Goal: Task Accomplishment & Management: Complete application form

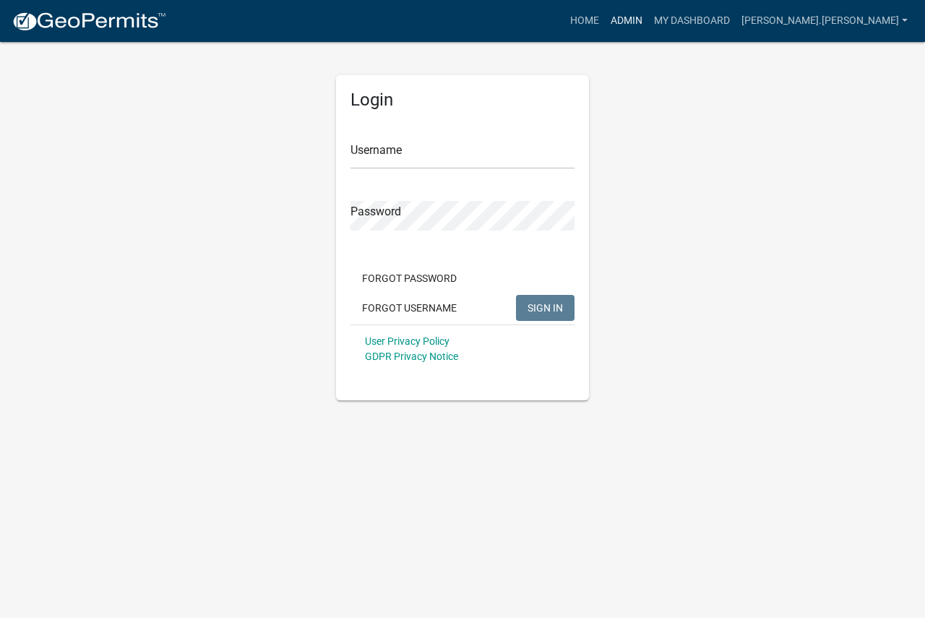
click at [648, 25] on link "Admin" at bounding box center [626, 20] width 43 height 27
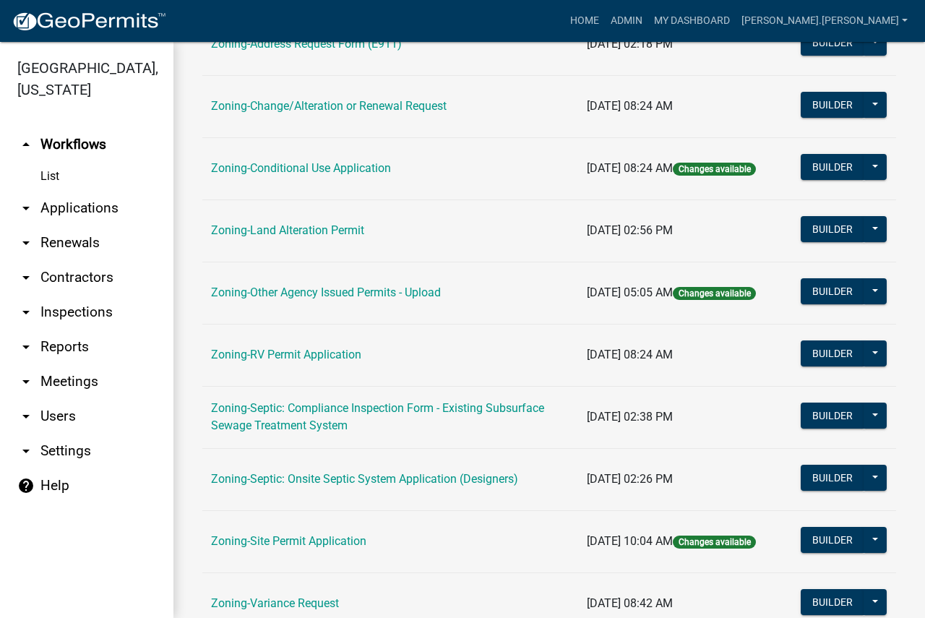
scroll to position [480, 0]
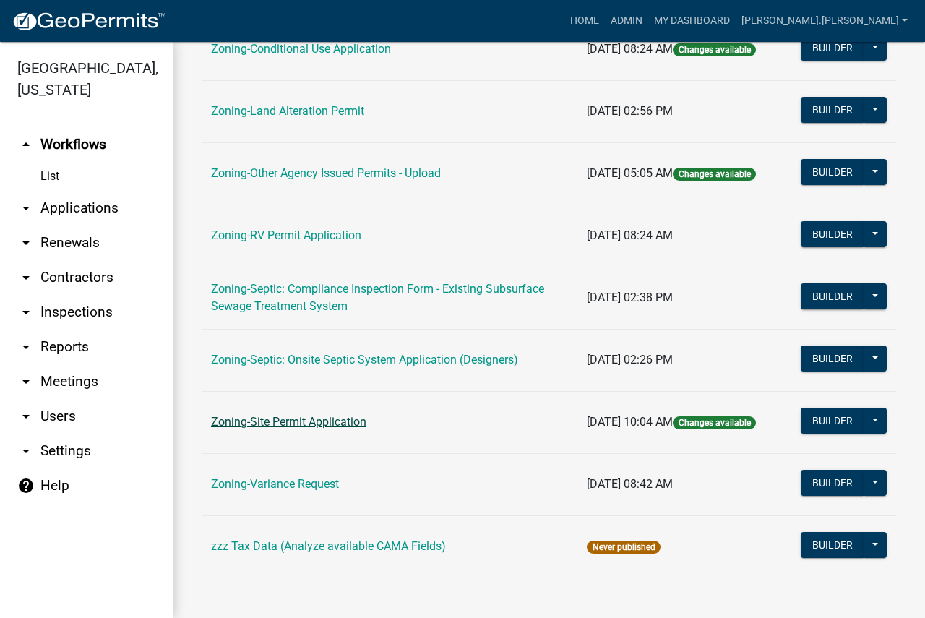
click at [310, 418] on link "Zoning-Site Permit Application" at bounding box center [288, 422] width 155 height 14
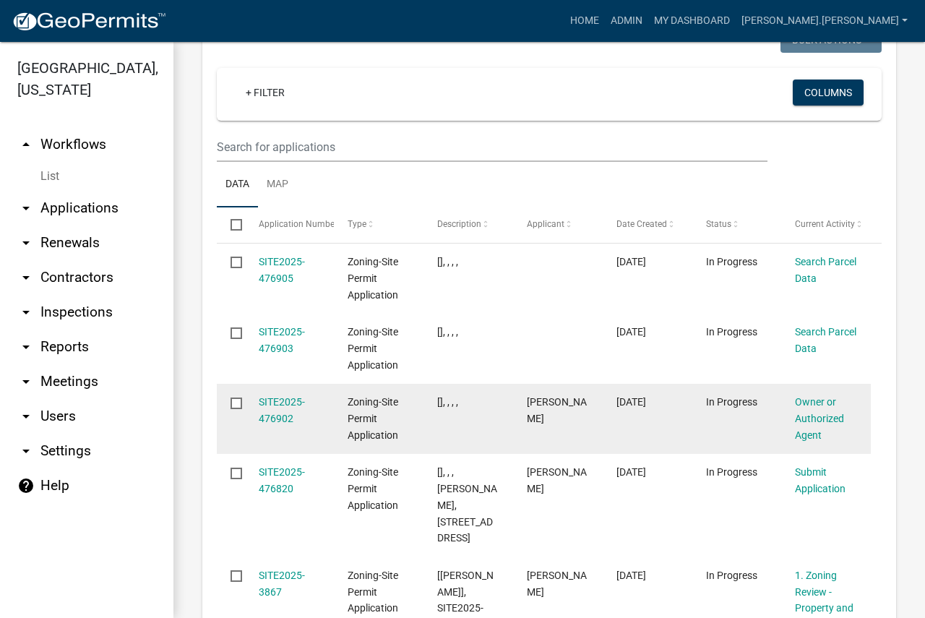
scroll to position [2240, 0]
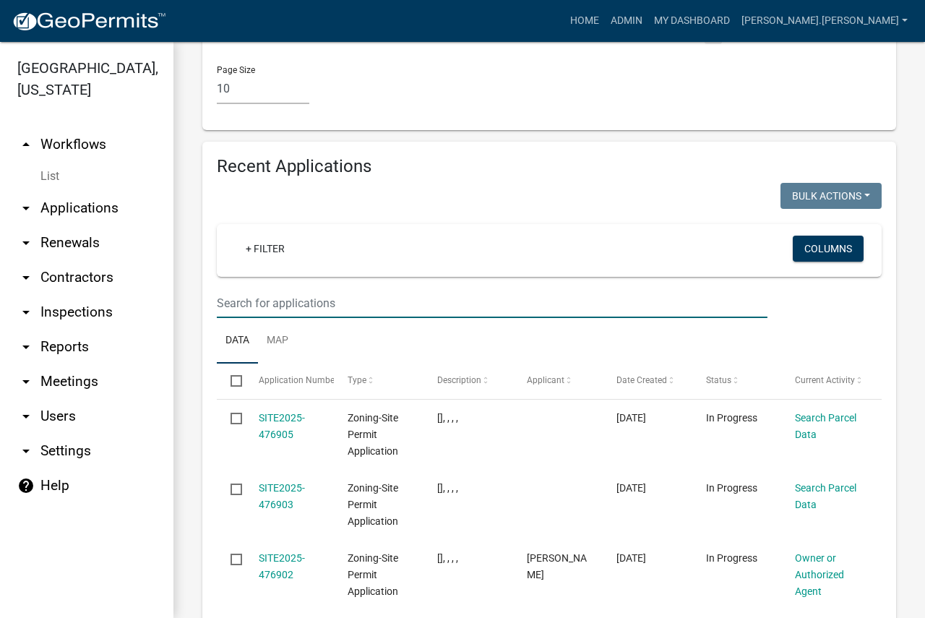
click at [316, 288] on input "text" at bounding box center [492, 303] width 551 height 30
type input "[DATE]-3843"
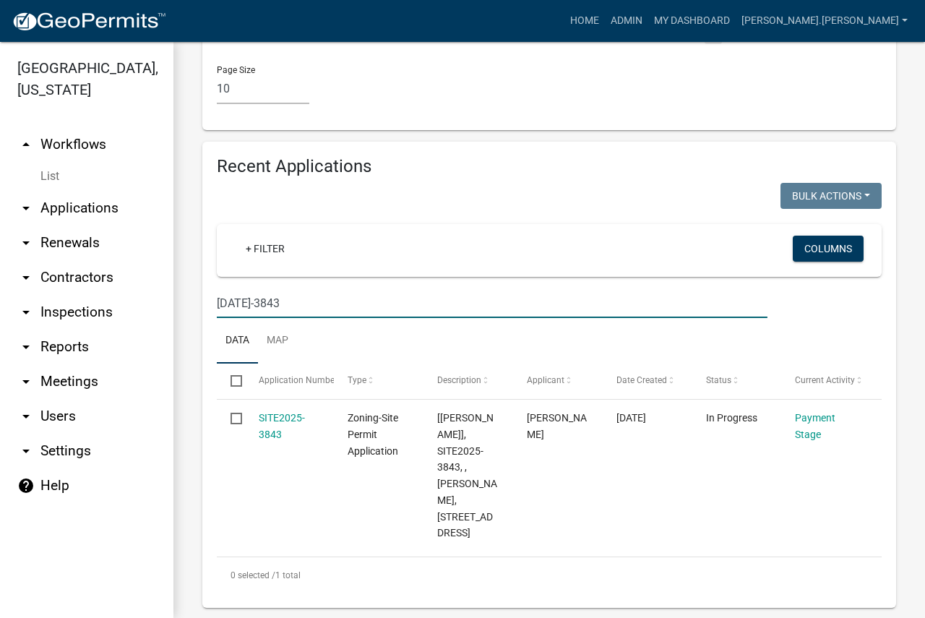
scroll to position [2125, 0]
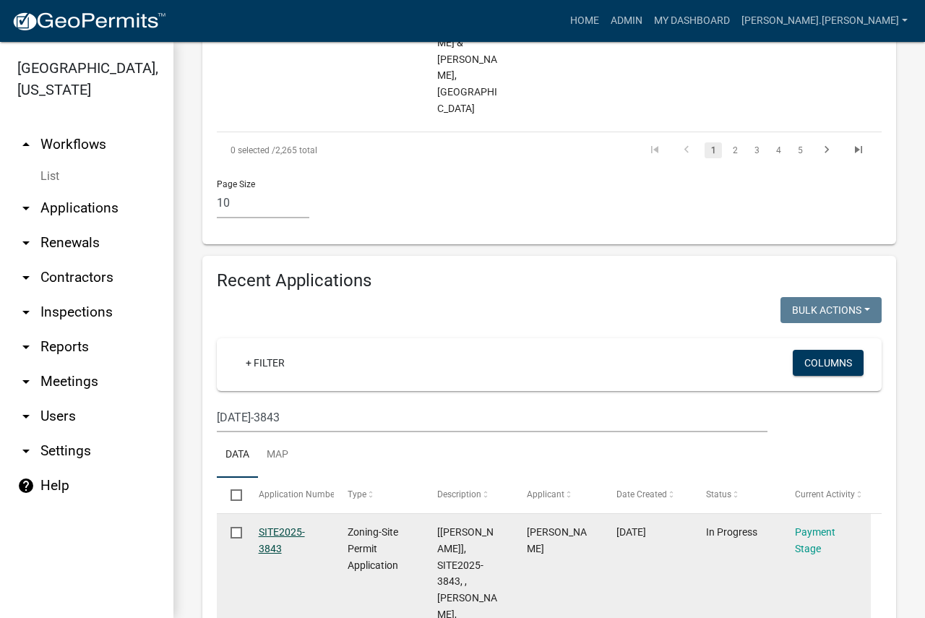
click at [272, 526] on link "SITE2025-3843" at bounding box center [282, 540] width 46 height 28
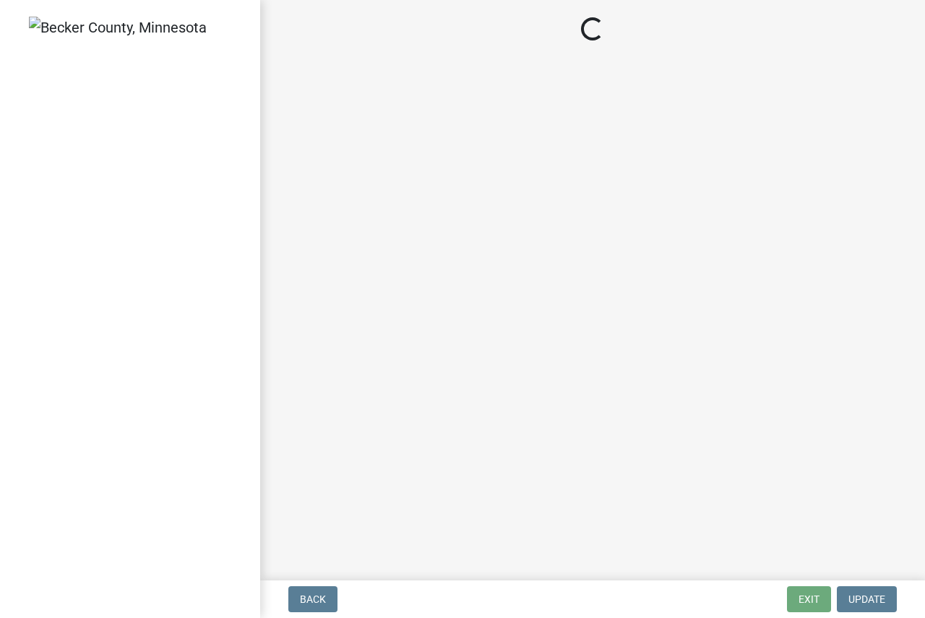
select select "3: 3"
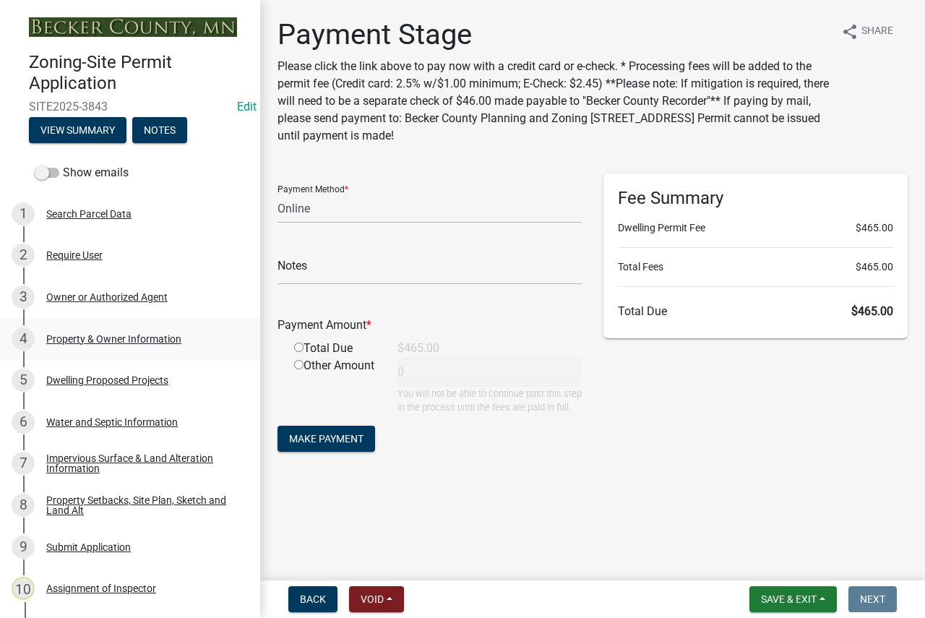
click at [110, 339] on div "Property & Owner Information" at bounding box center [113, 339] width 135 height 10
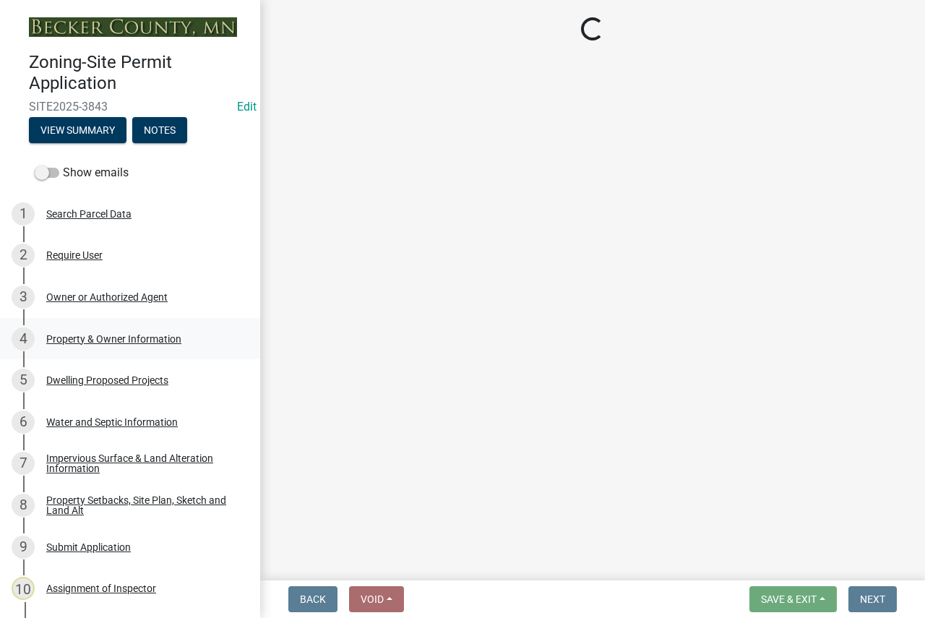
select select "b2b11ab5-4cf3-4ddf-aa4f-8f5e7d5b110d"
select select "f87eba17-8ed9-4ad8-aefc-fe36a3f3544b"
select select "393a978c-6bd5-4cb2-a6a0-db6feb8732b8"
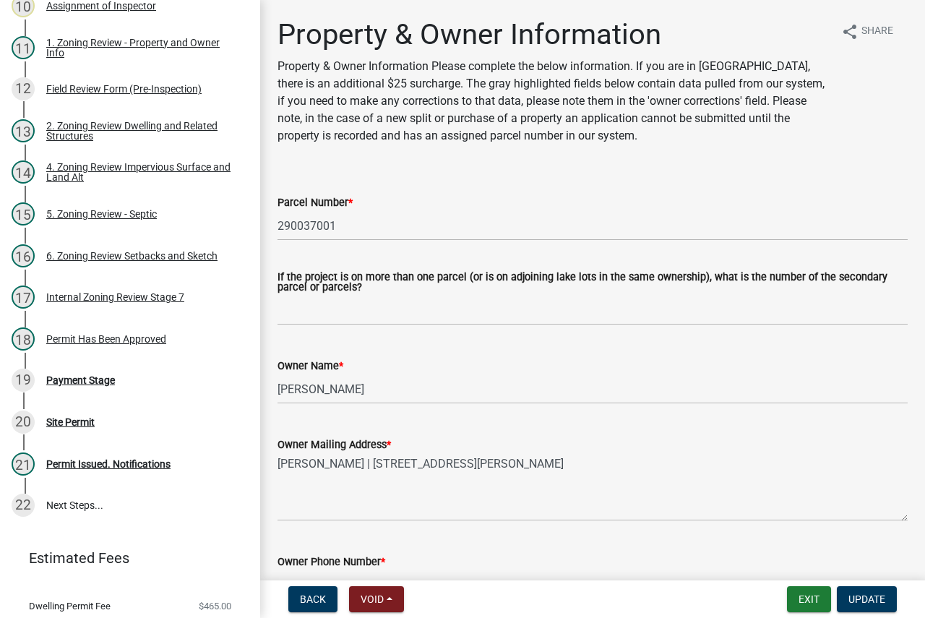
scroll to position [595, 0]
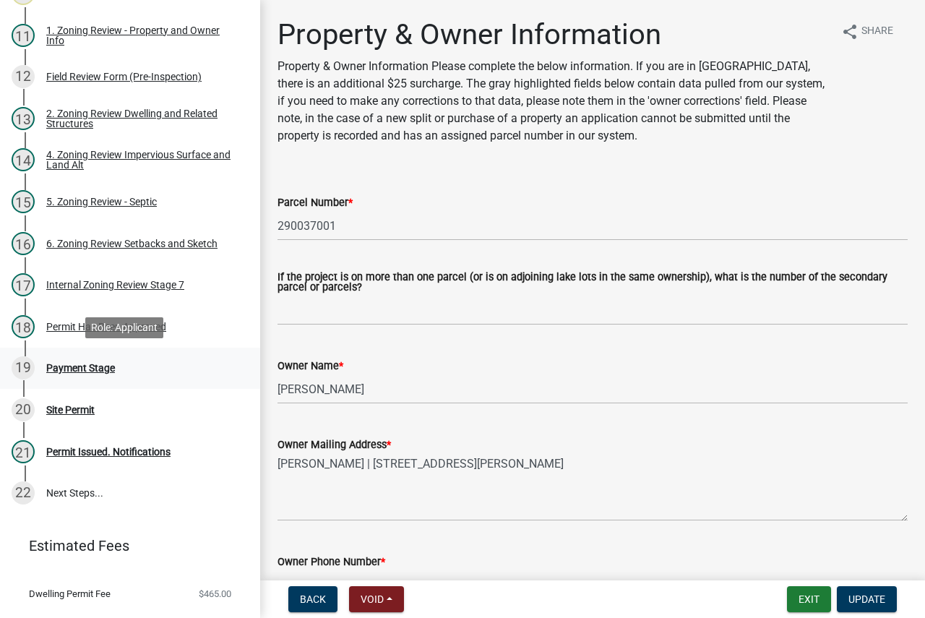
click at [100, 369] on div "Payment Stage" at bounding box center [80, 368] width 69 height 10
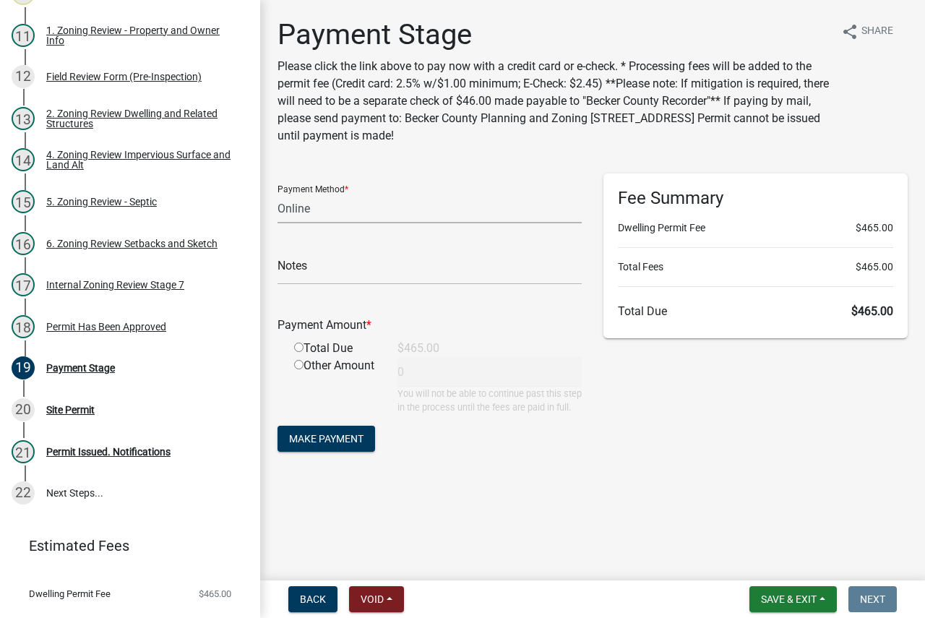
drag, startPoint x: 312, startPoint y: 211, endPoint x: 312, endPoint y: 219, distance: 7.9
click at [312, 211] on select "Credit Card POS Check Cash Online" at bounding box center [429, 209] width 304 height 30
select select "2: 1"
click at [277, 194] on select "Credit Card POS Check Cash Online" at bounding box center [429, 209] width 304 height 30
click at [319, 266] on input "text" at bounding box center [429, 270] width 304 height 30
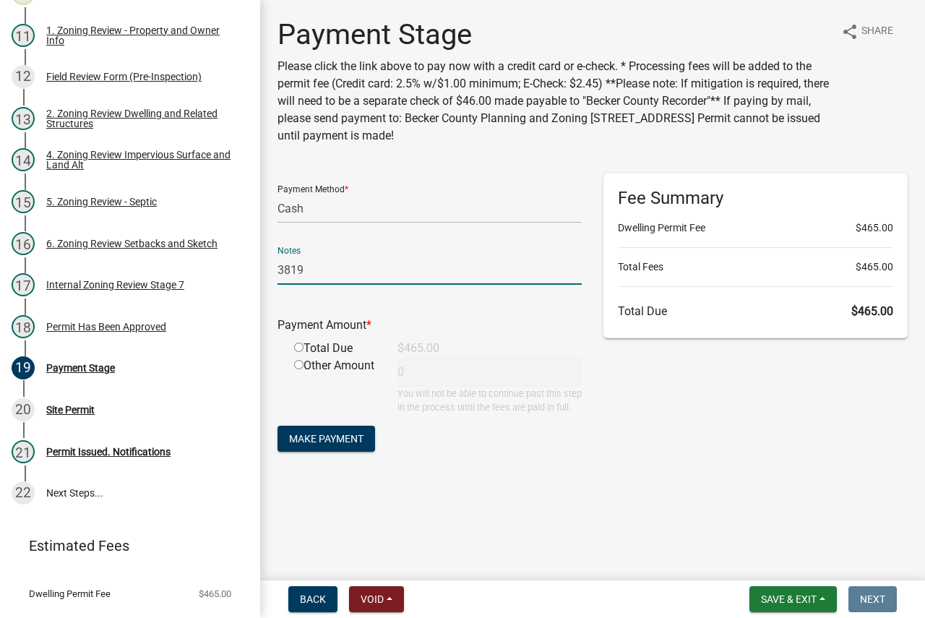
type input "3819"
click at [299, 348] on input "radio" at bounding box center [298, 346] width 9 height 9
radio input "true"
type input "465"
click at [316, 444] on span "Make Payment" at bounding box center [326, 439] width 74 height 12
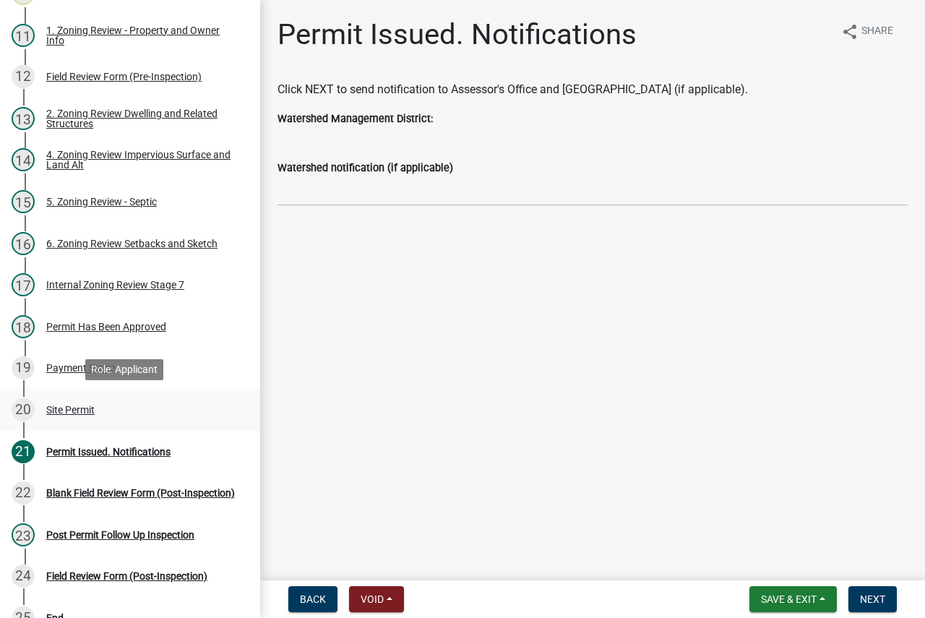
click at [82, 407] on div "Site Permit" at bounding box center [70, 410] width 48 height 10
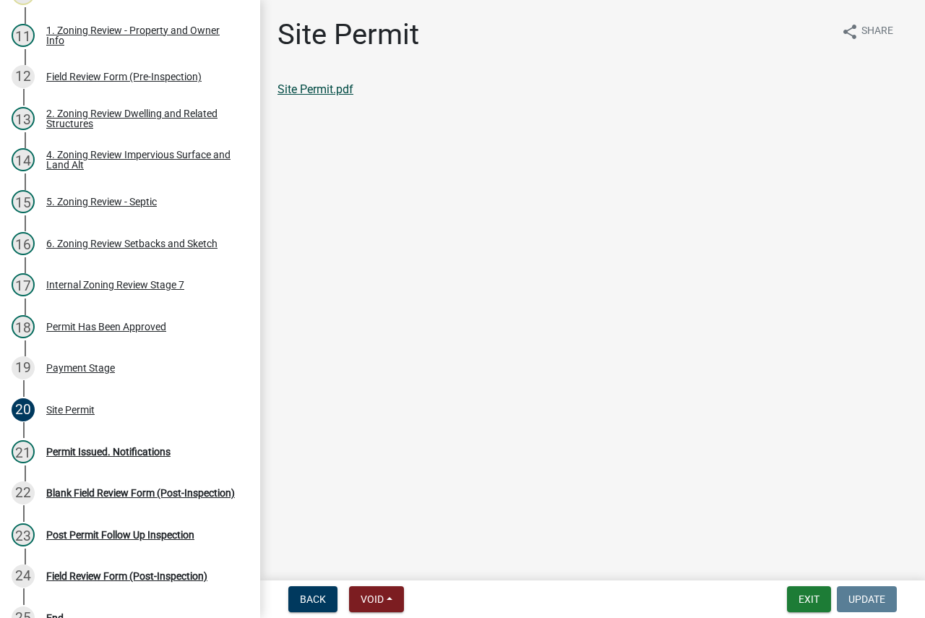
click at [339, 90] on link "Site Permit.pdf" at bounding box center [315, 89] width 76 height 14
click at [806, 597] on button "Exit" at bounding box center [809, 599] width 44 height 26
